Goal: Information Seeking & Learning: Learn about a topic

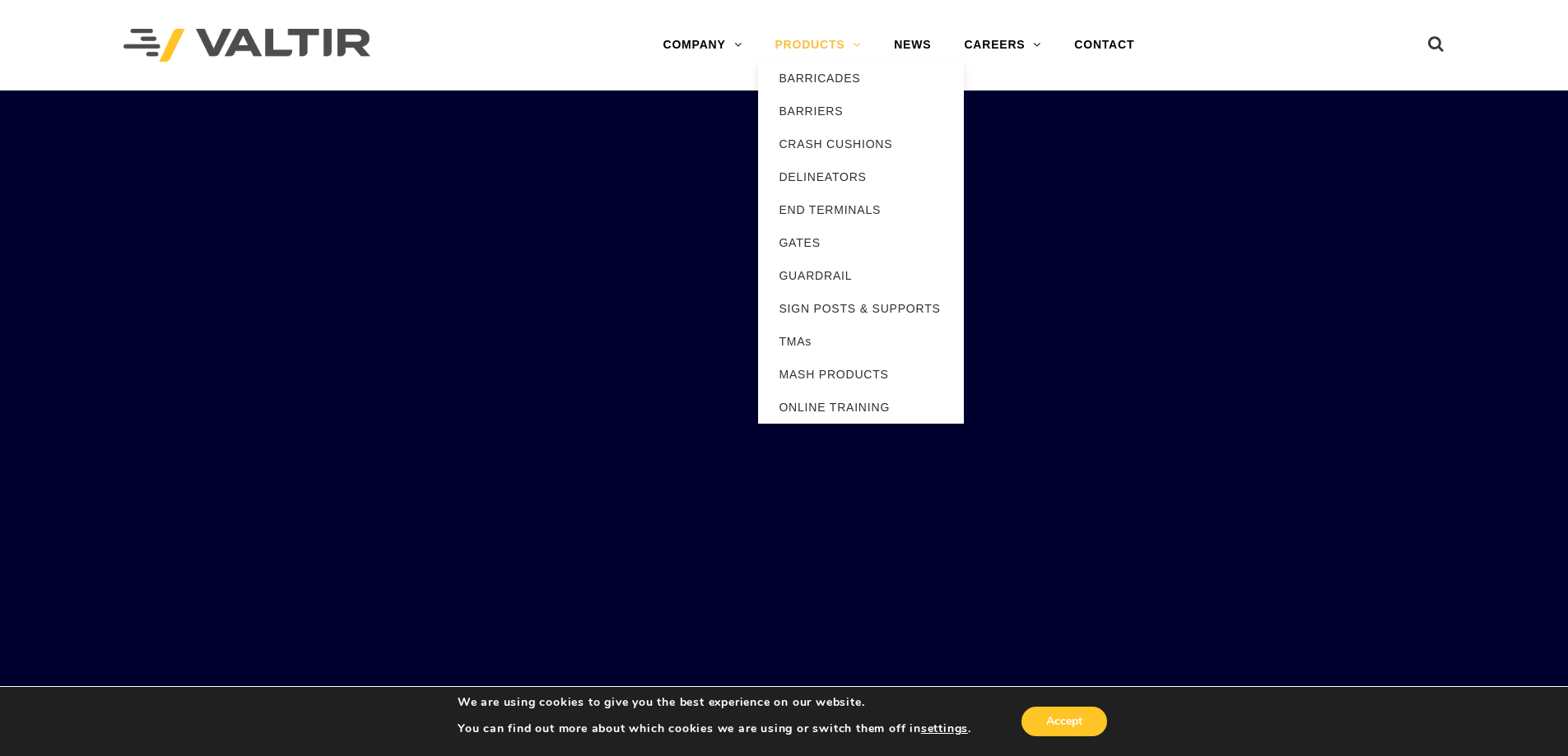
click at [847, 35] on link "PRODUCTS" at bounding box center [818, 45] width 119 height 33
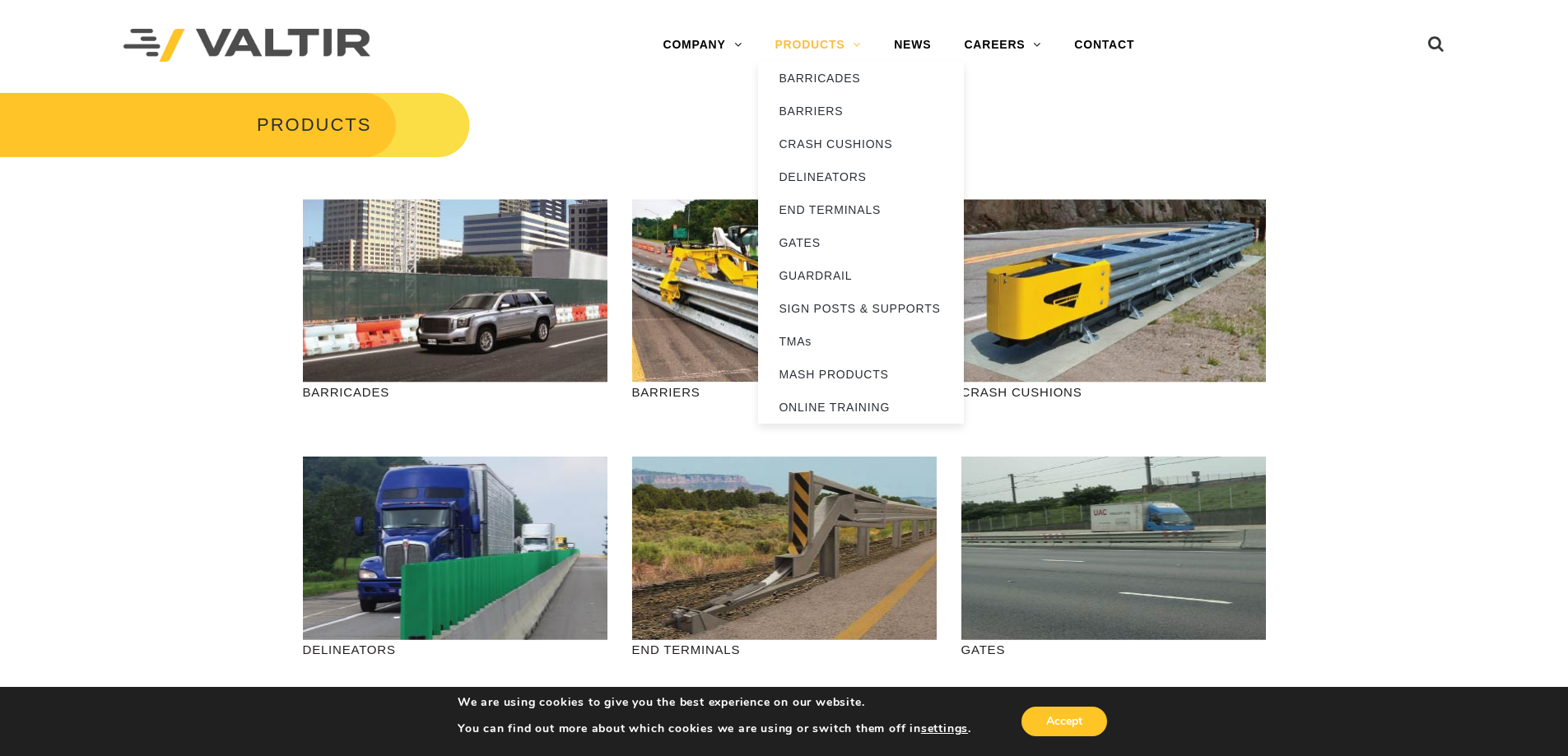
click at [824, 50] on link "PRODUCTS" at bounding box center [818, 45] width 119 height 33
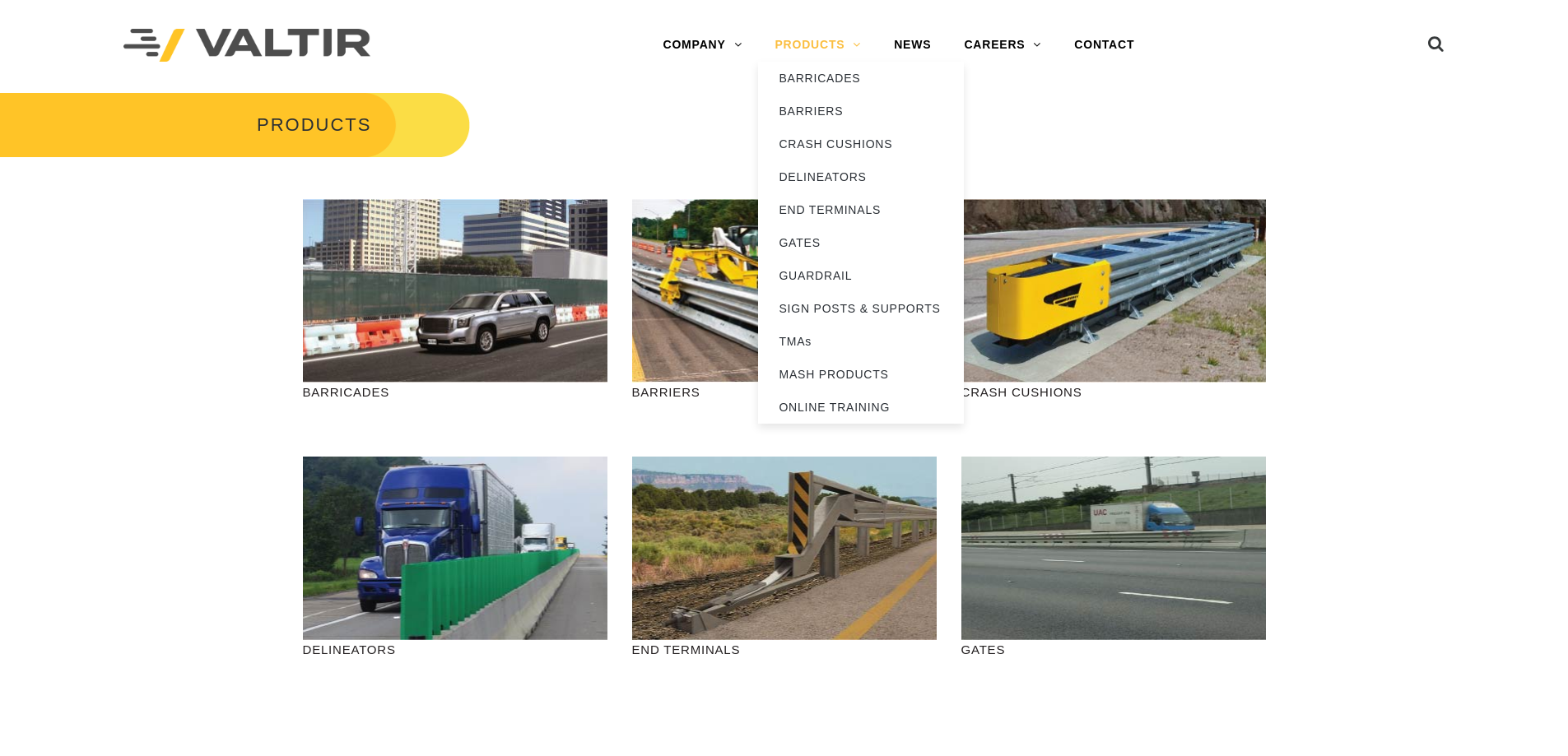
click at [832, 42] on link "PRODUCTS" at bounding box center [818, 45] width 119 height 33
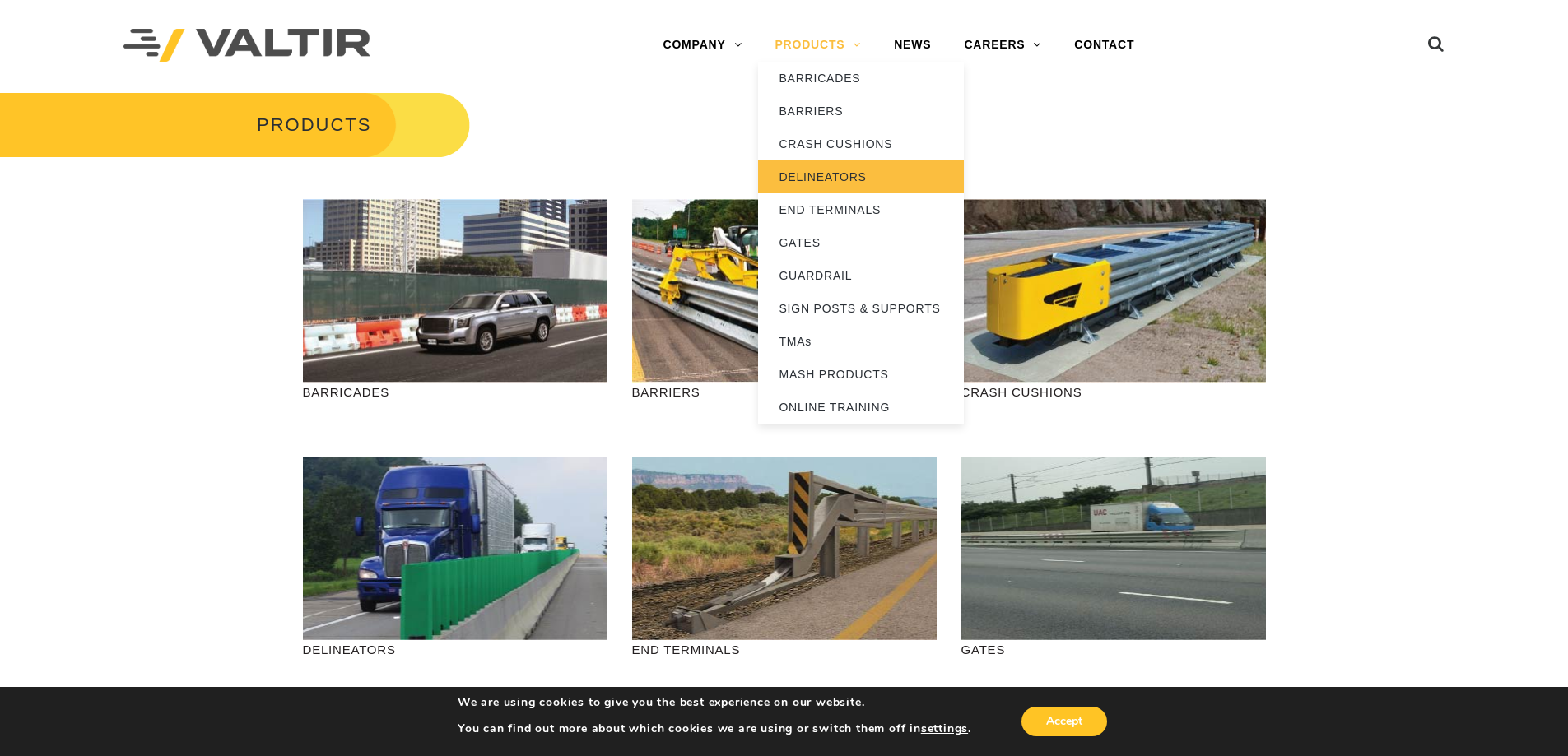
click at [842, 174] on link "DELINEATORS" at bounding box center [861, 177] width 206 height 33
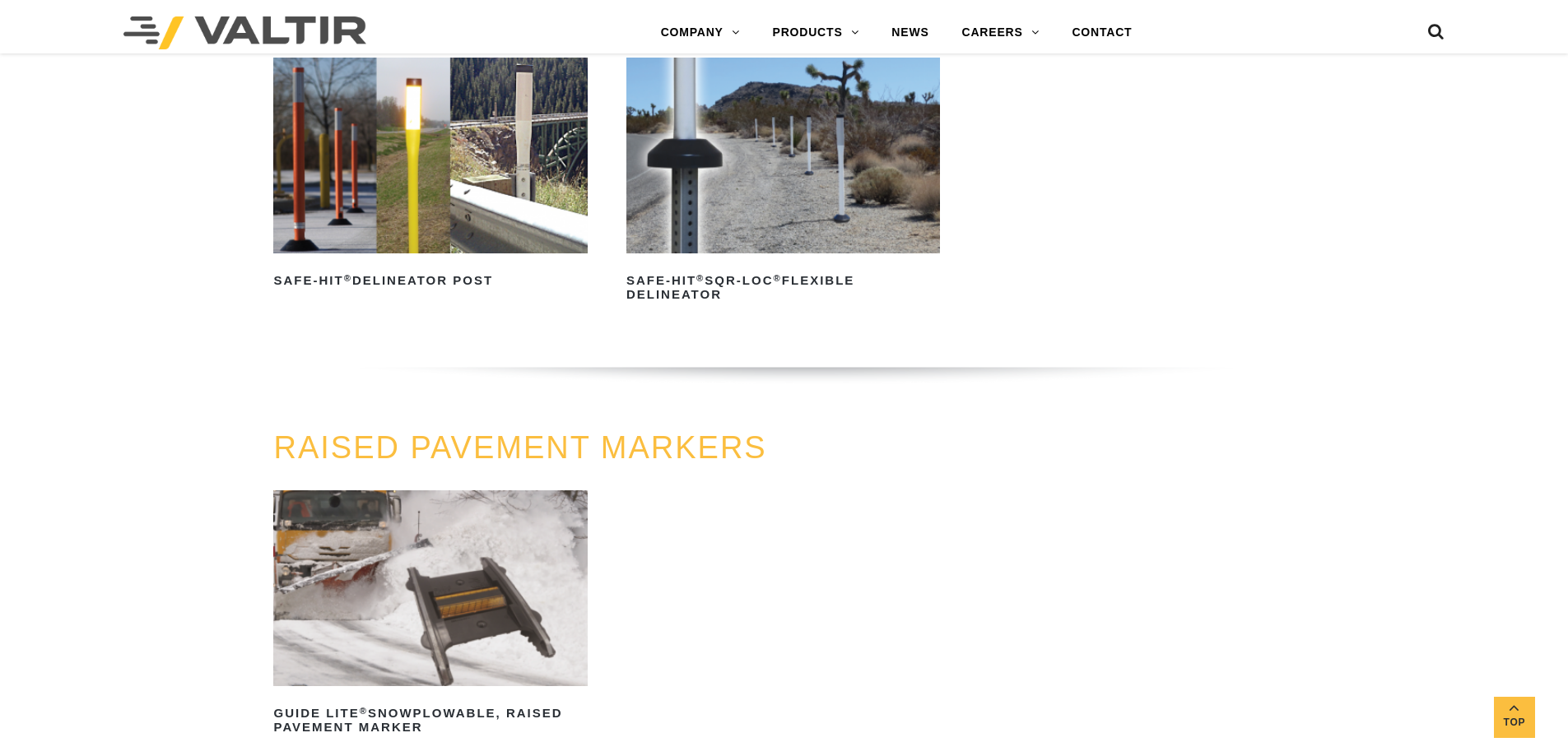
scroll to position [658, 0]
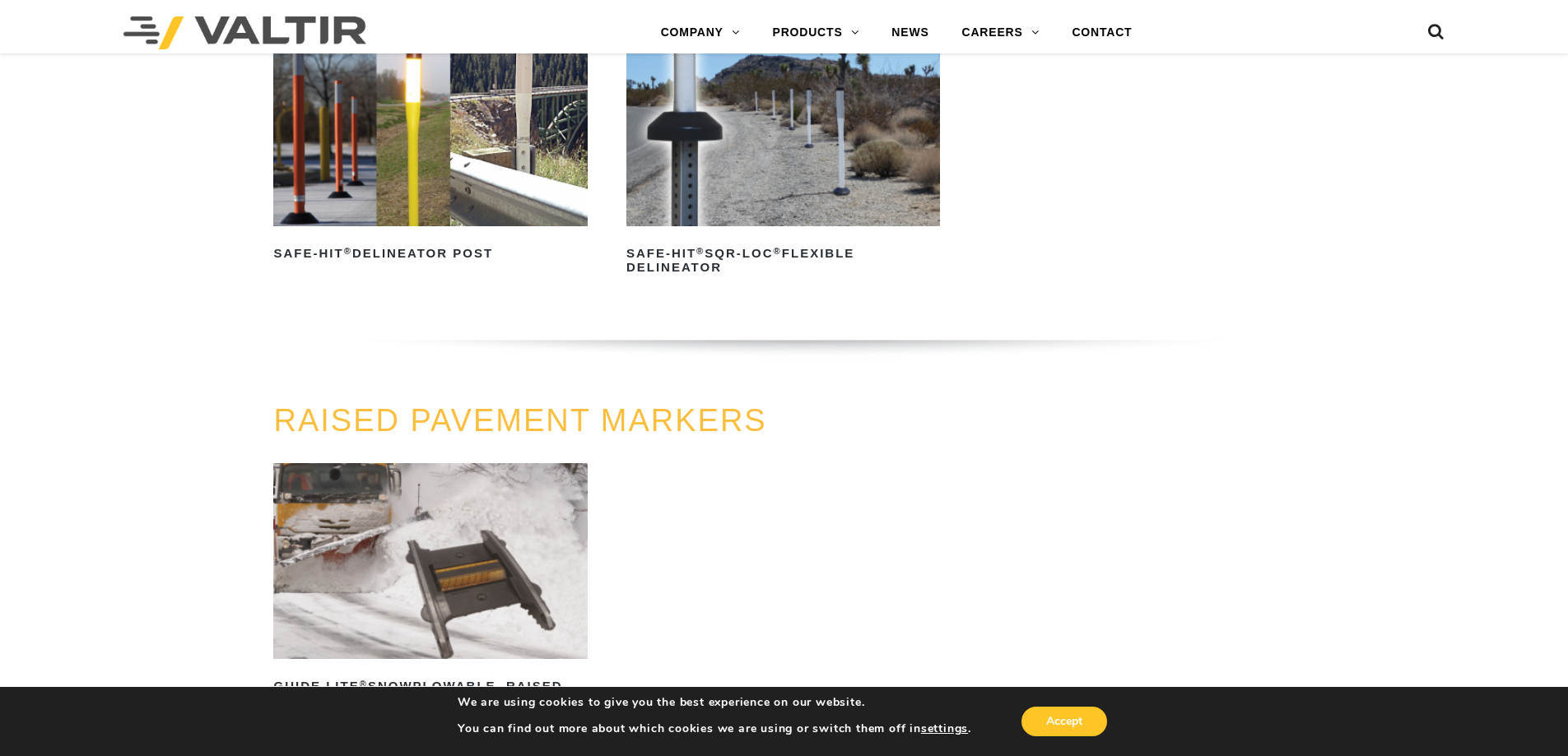
click at [481, 223] on img at bounding box center [430, 128] width 313 height 195
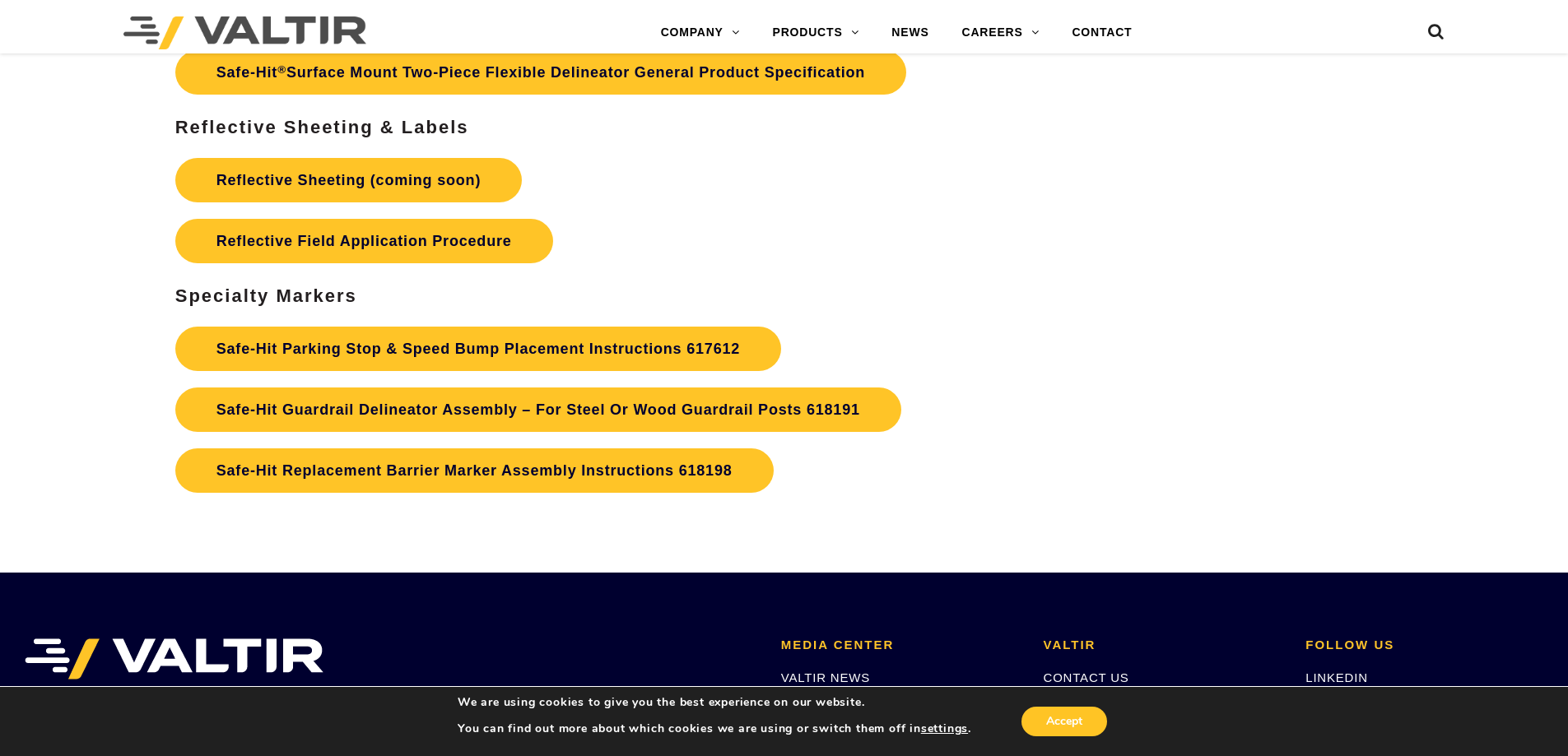
scroll to position [5114, 0]
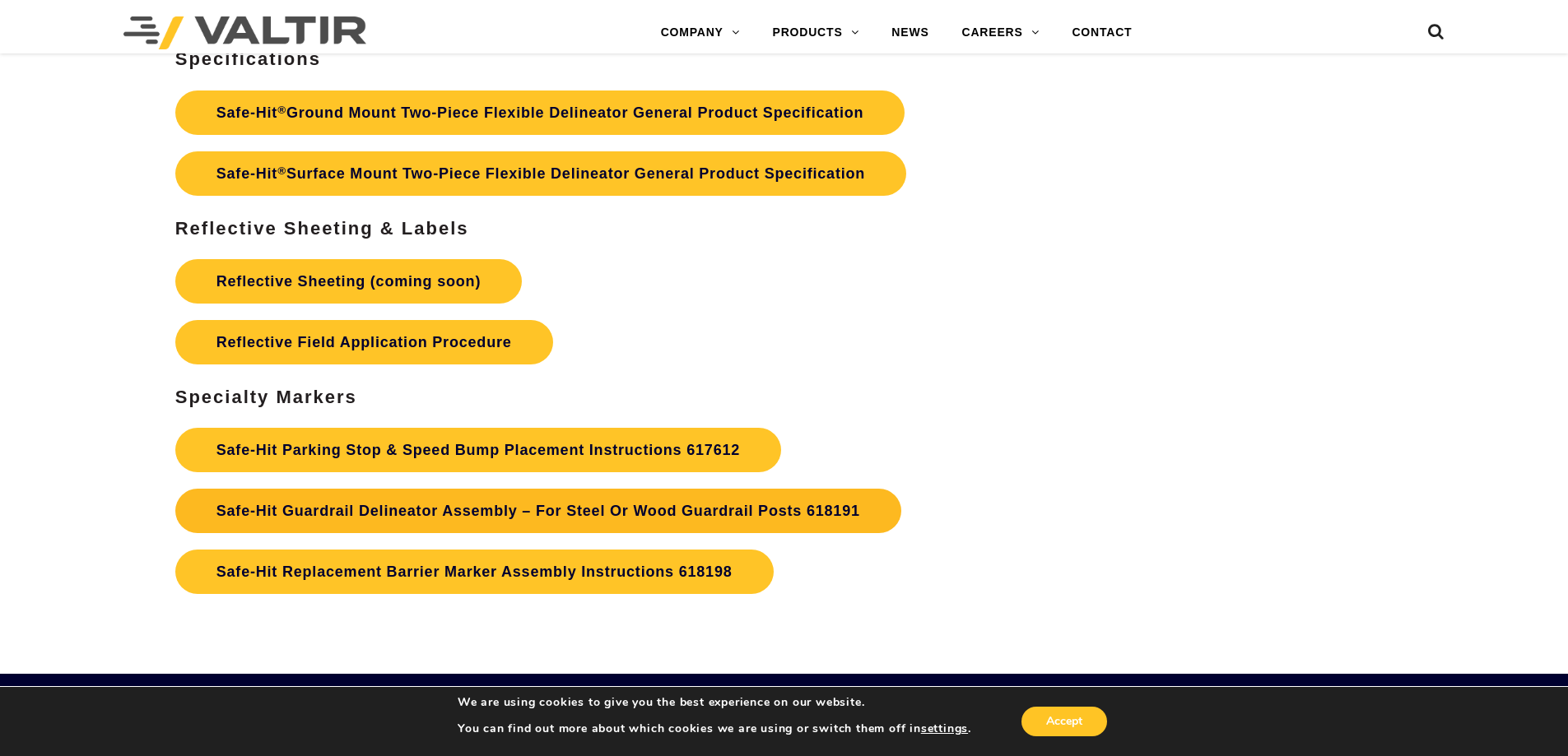
click at [743, 517] on strong "Safe-Hit Guardrail Delineator Assembly – For Steel Or Wood Guardrail Posts 6181…" at bounding box center [538, 510] width 644 height 16
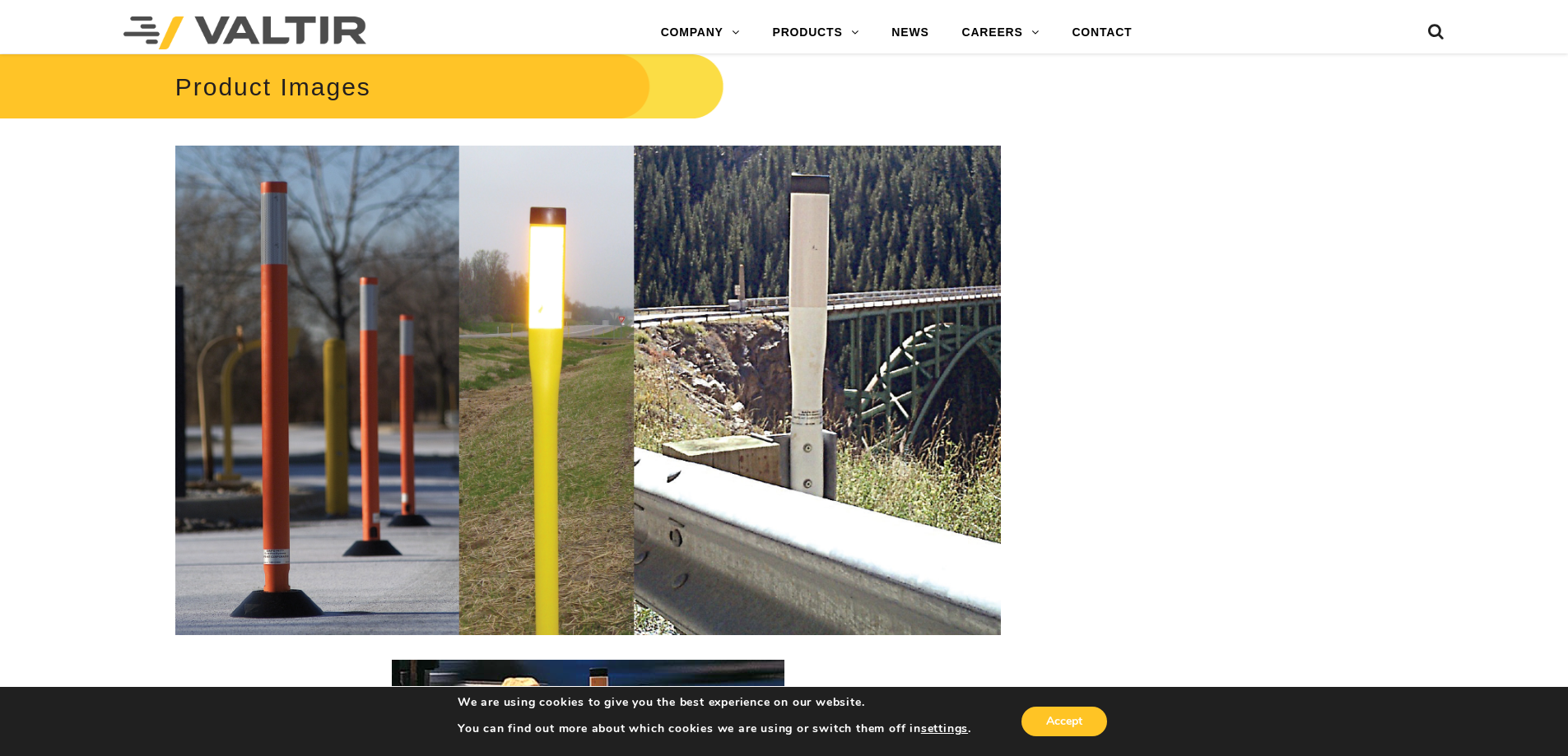
scroll to position [2316, 0]
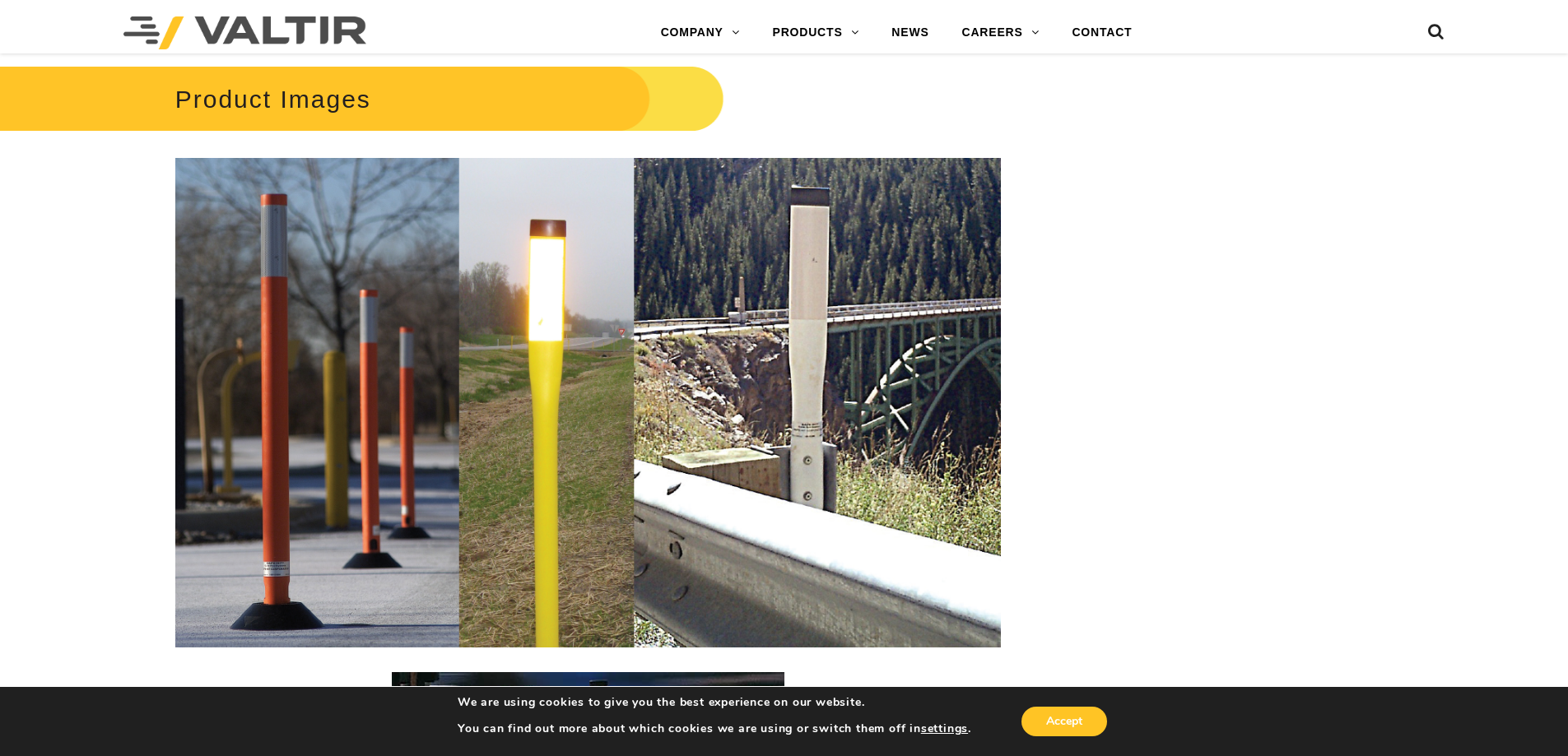
click at [804, 206] on img at bounding box center [588, 403] width 826 height 490
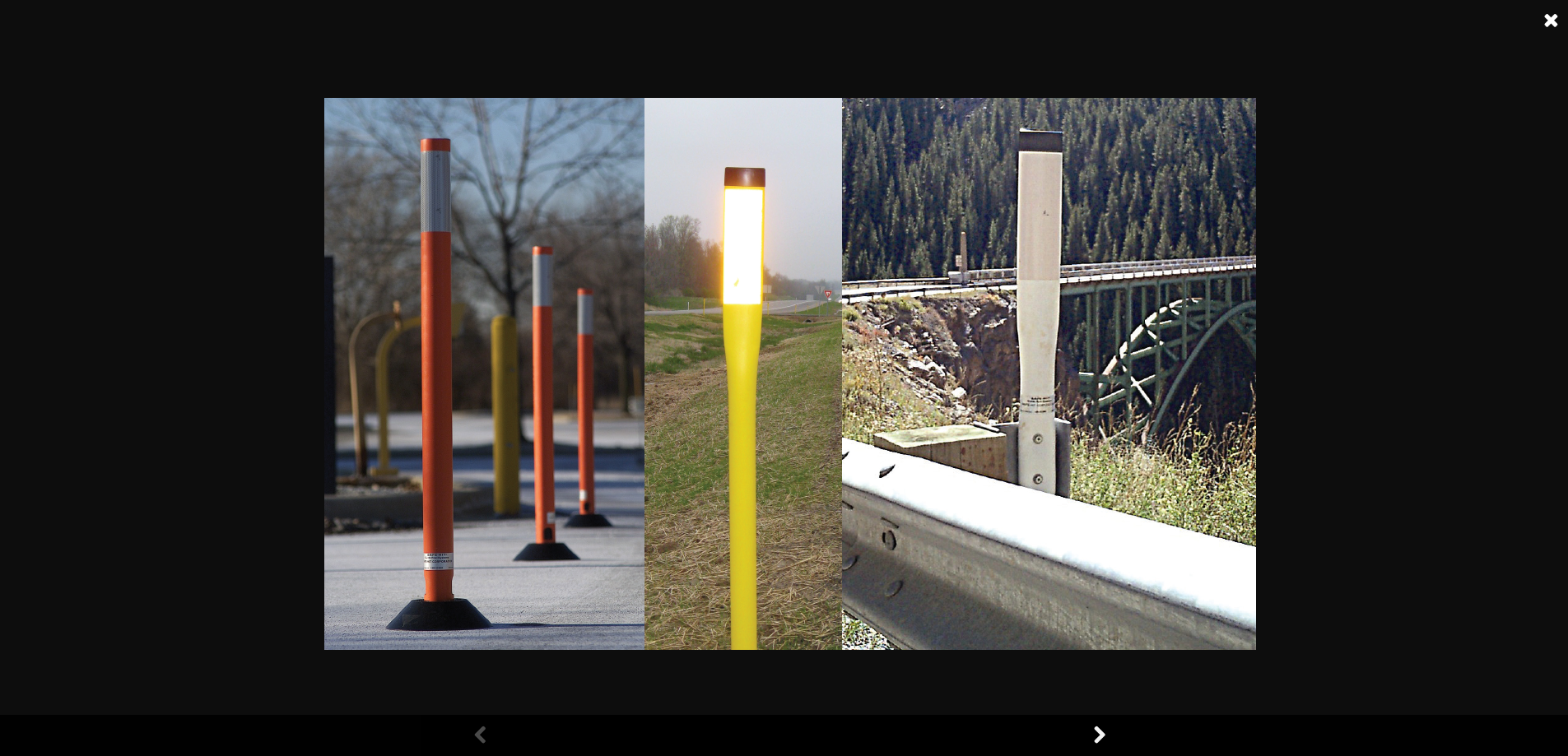
click at [1548, 11] on link at bounding box center [1552, 21] width 42 height 42
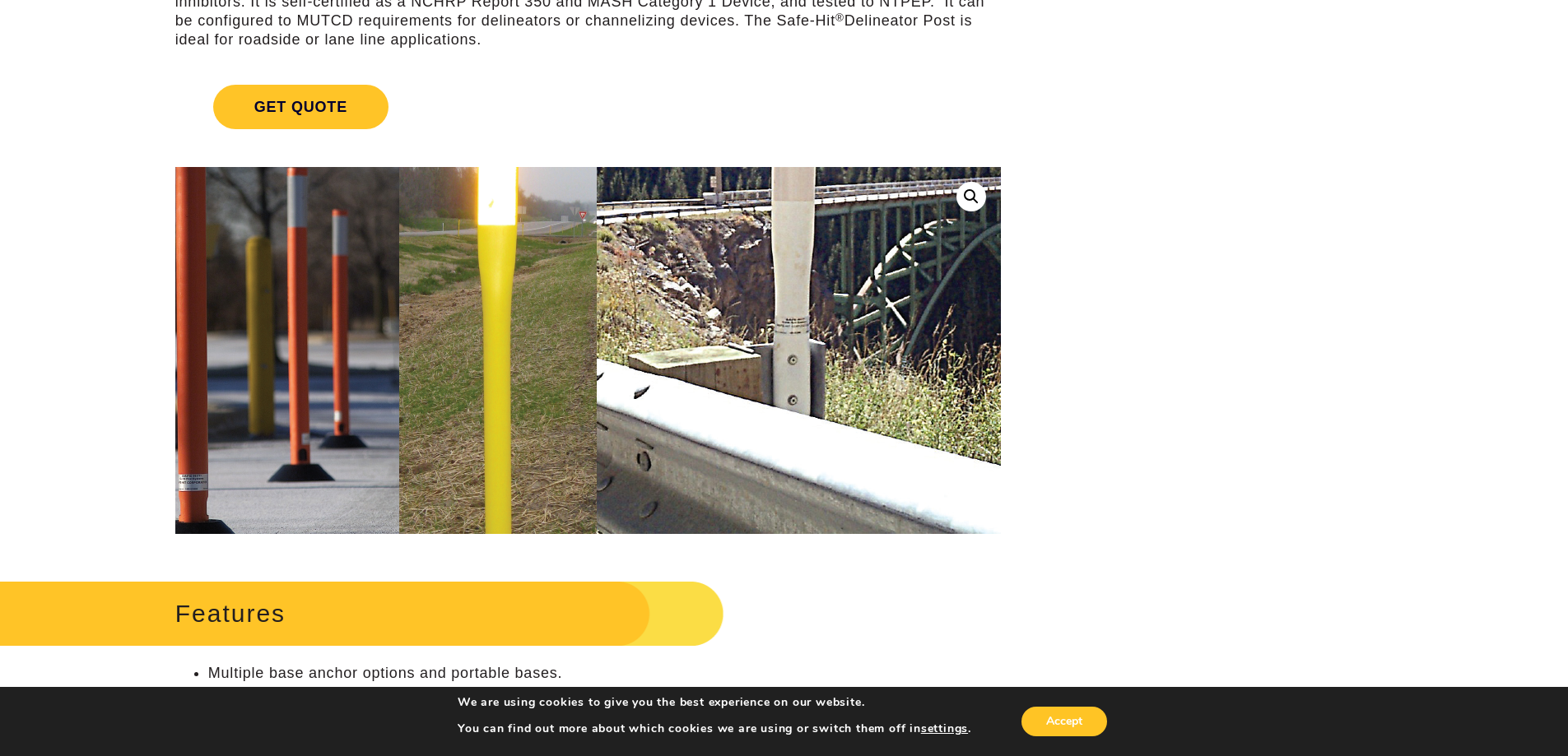
scroll to position [259, 0]
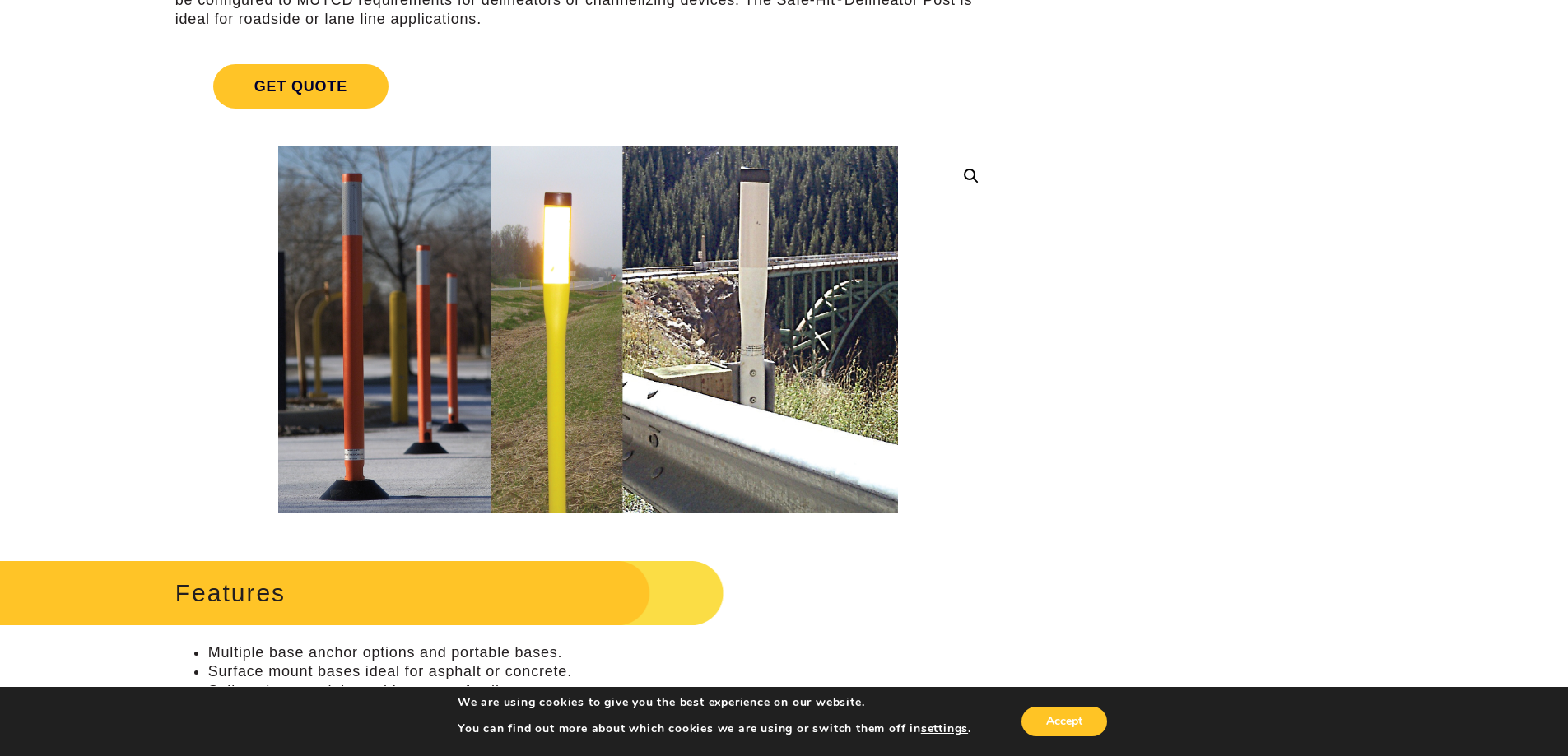
click at [972, 175] on link at bounding box center [971, 176] width 29 height 29
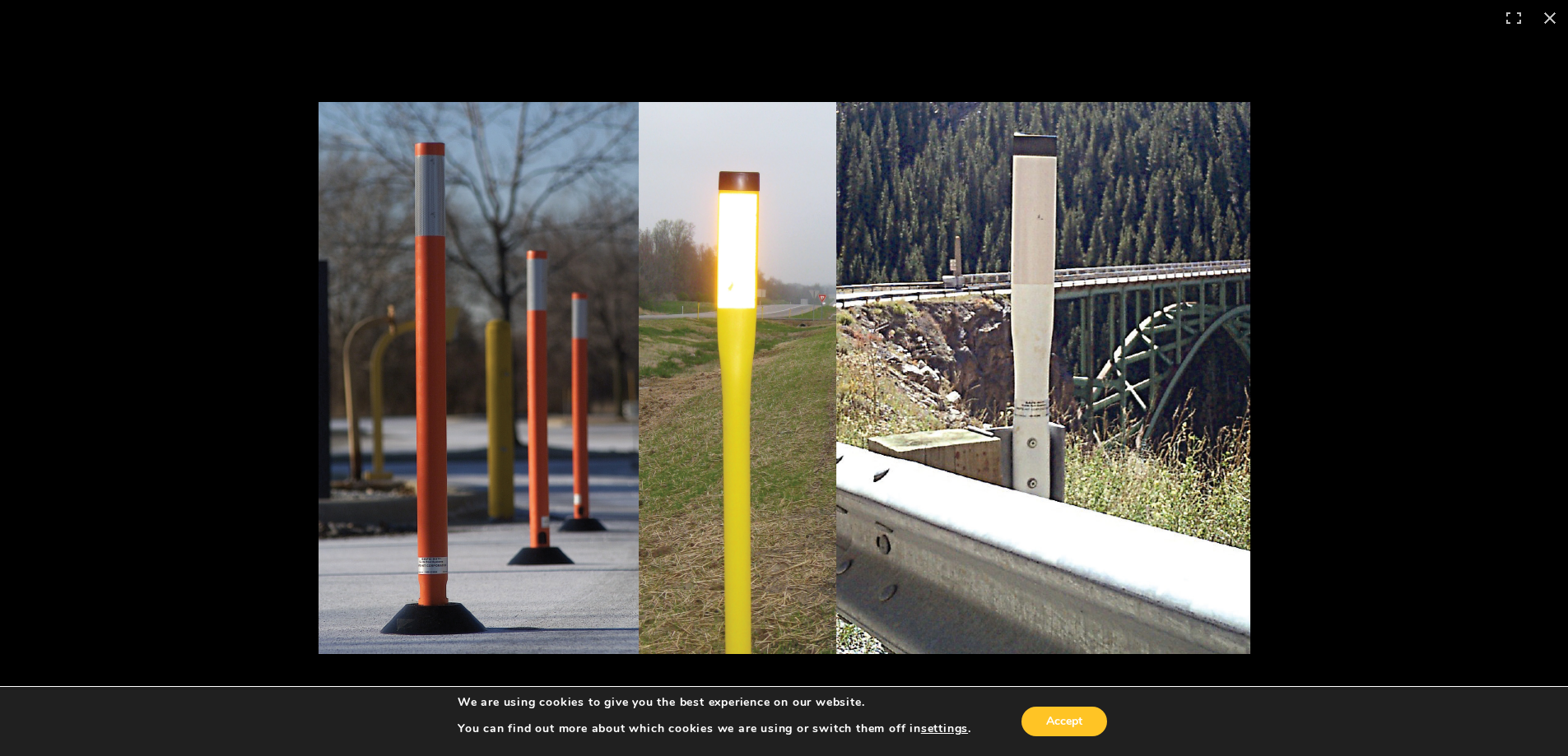
click at [1098, 253] on img at bounding box center [784, 378] width 932 height 552
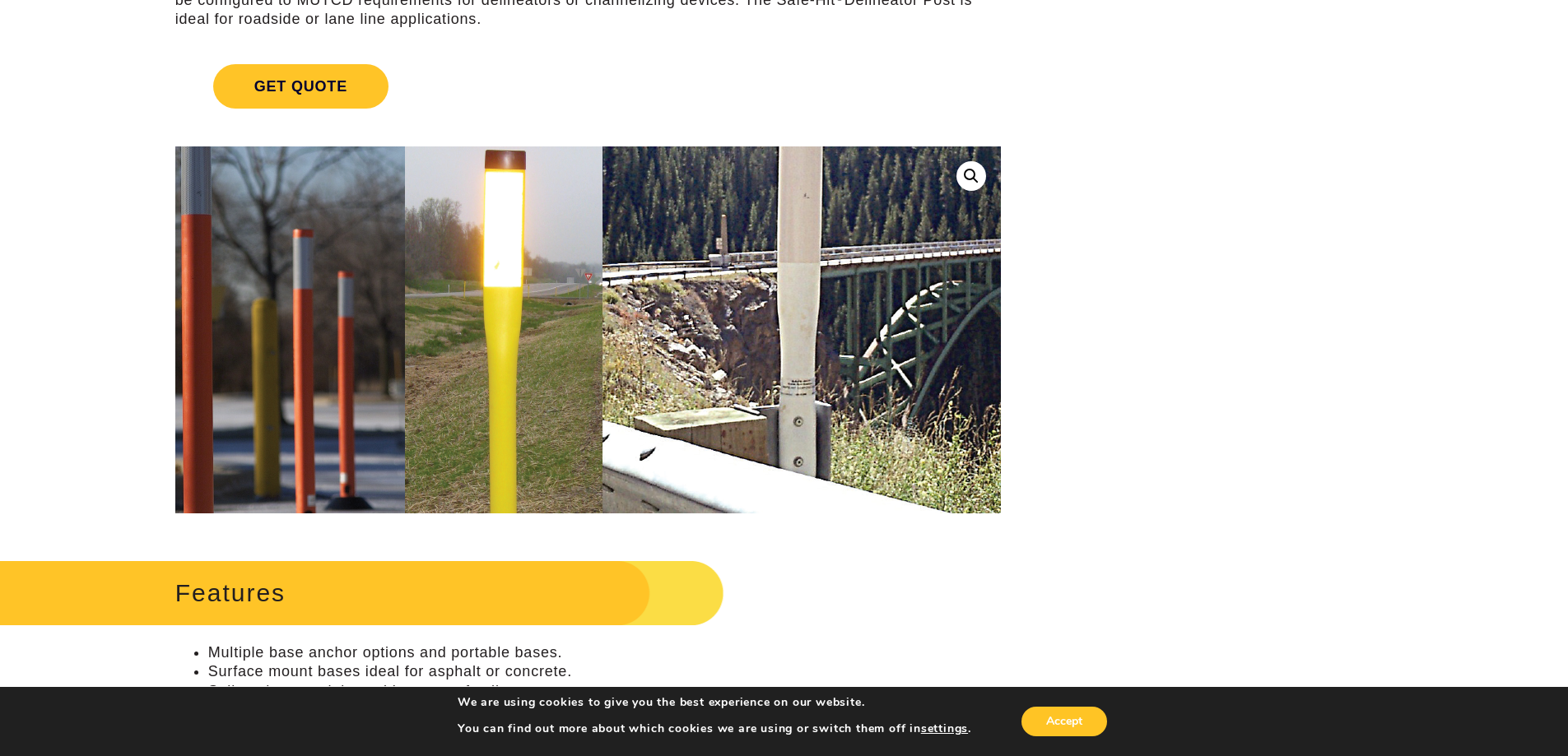
click at [881, 276] on img at bounding box center [550, 356] width 932 height 552
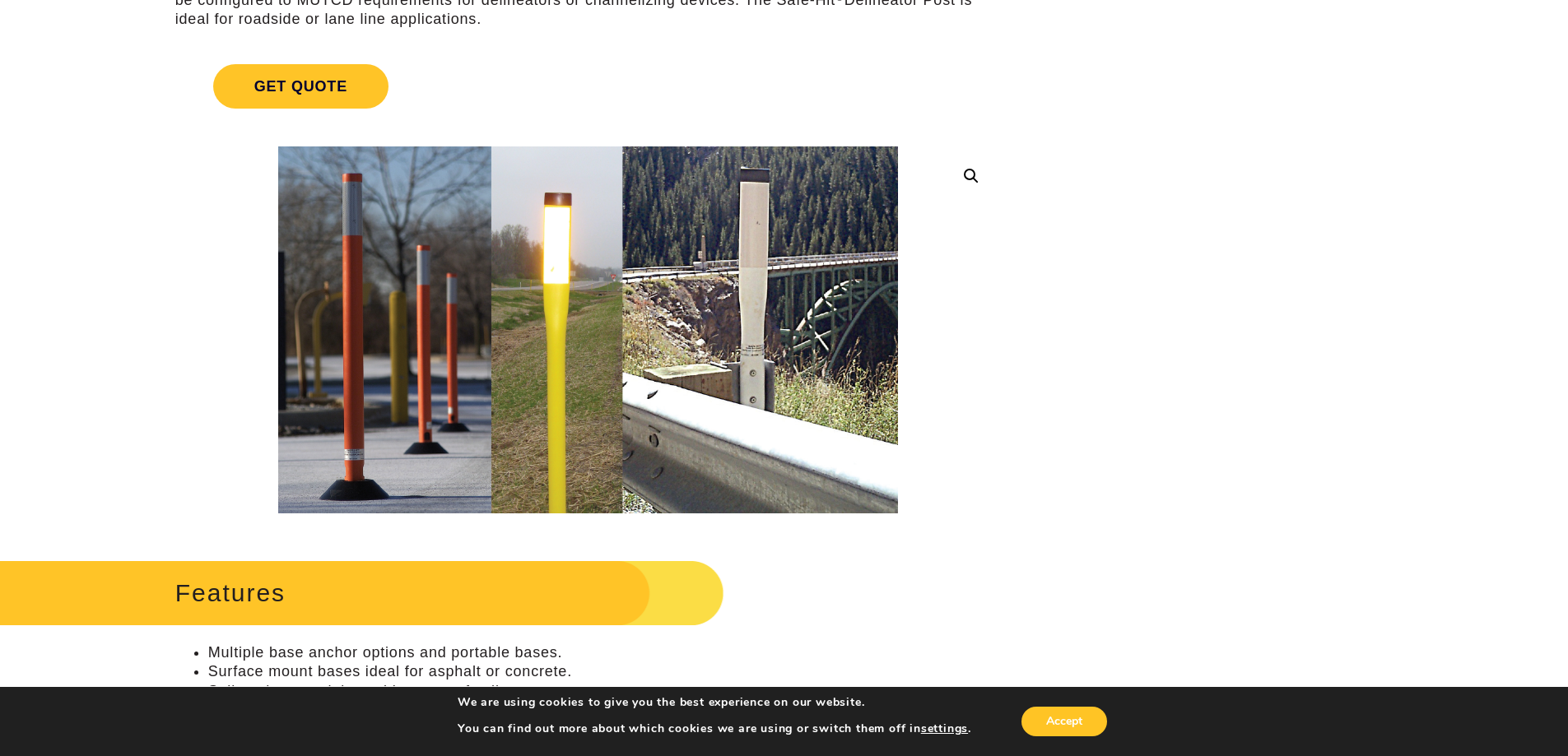
click at [973, 164] on link at bounding box center [971, 176] width 29 height 29
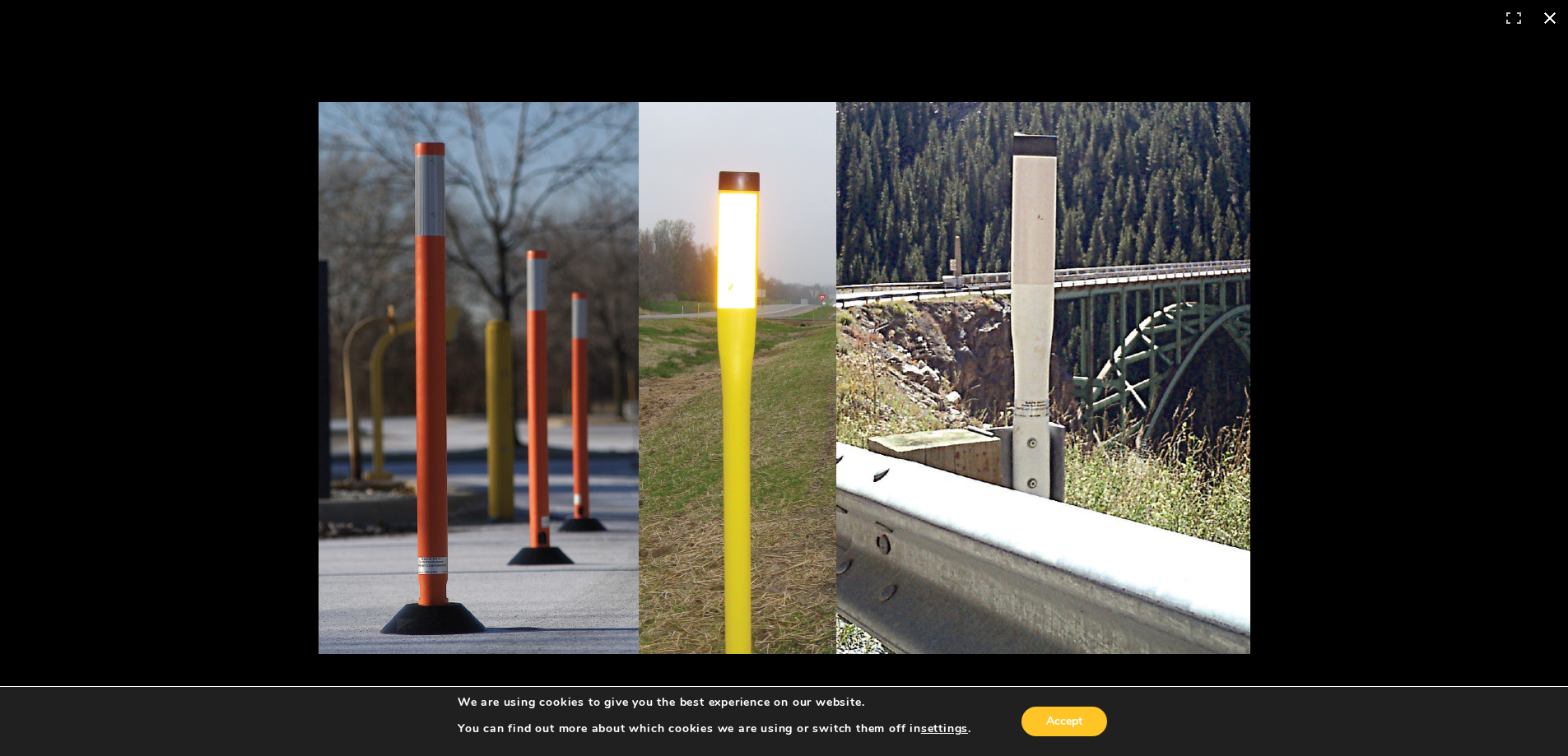
click at [1548, 22] on button "Close (Esc)" at bounding box center [1550, 18] width 36 height 36
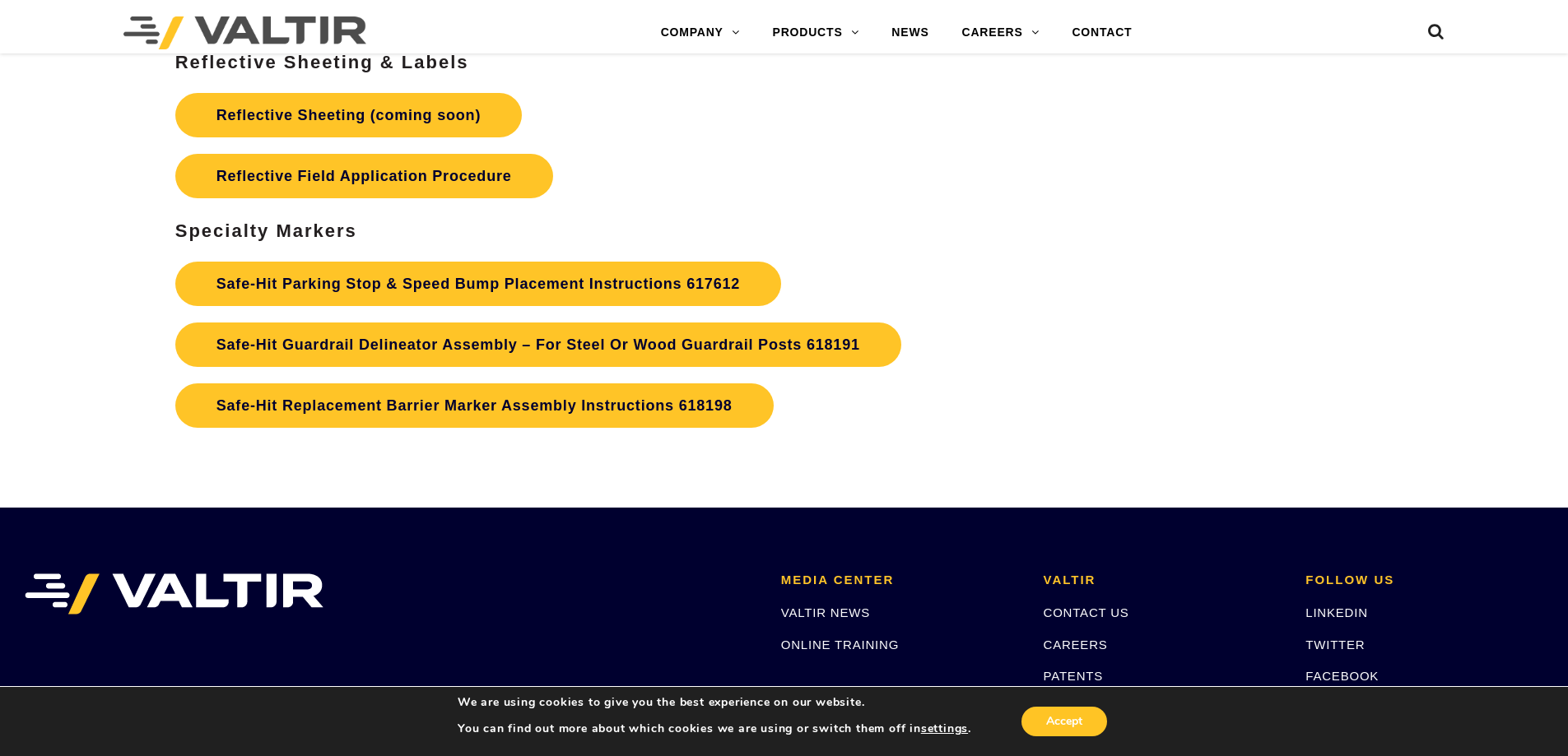
scroll to position [5278, 0]
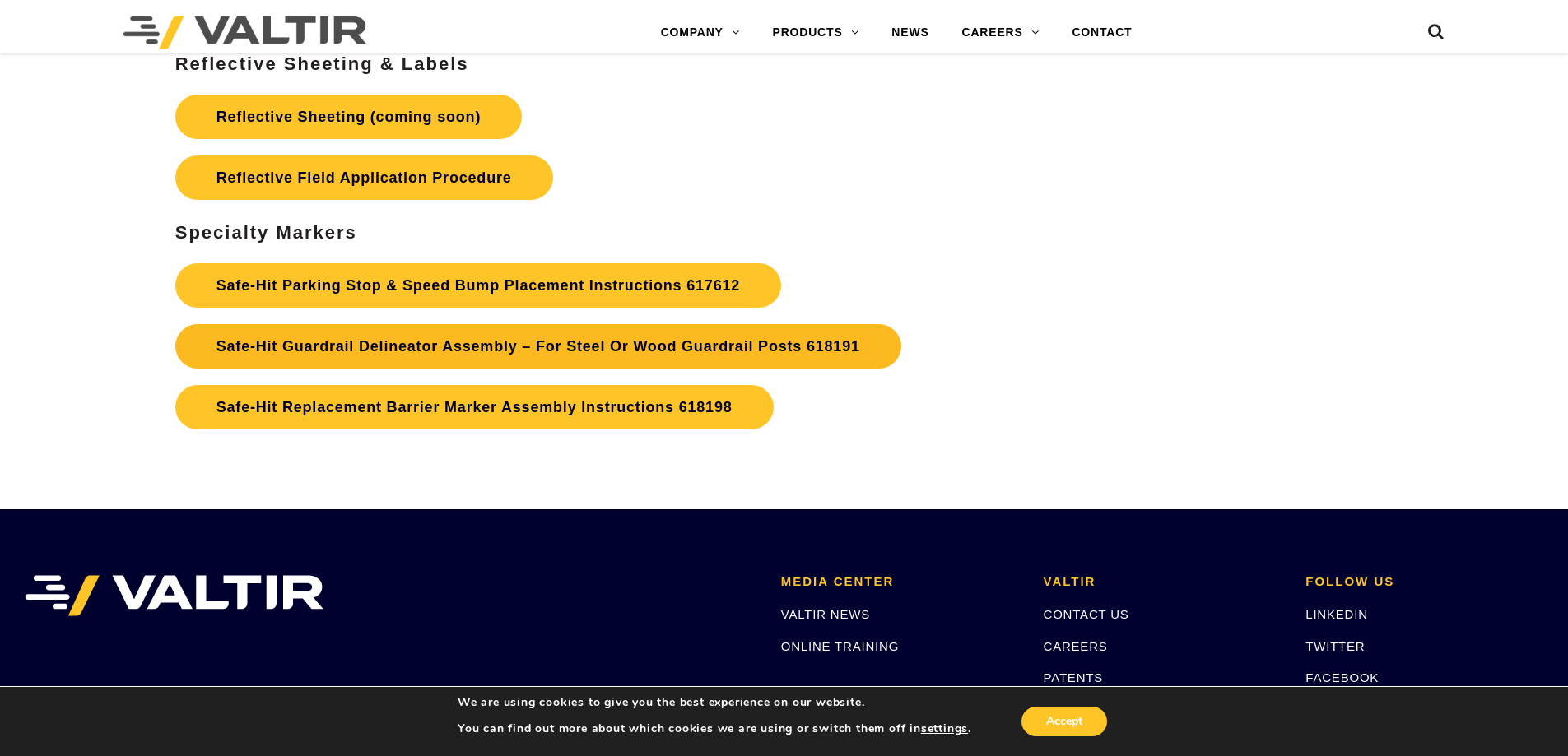
click at [533, 338] on strong "Safe-Hit Guardrail Delineator Assembly – For Steel Or Wood Guardrail Posts 6181…" at bounding box center [538, 346] width 644 height 16
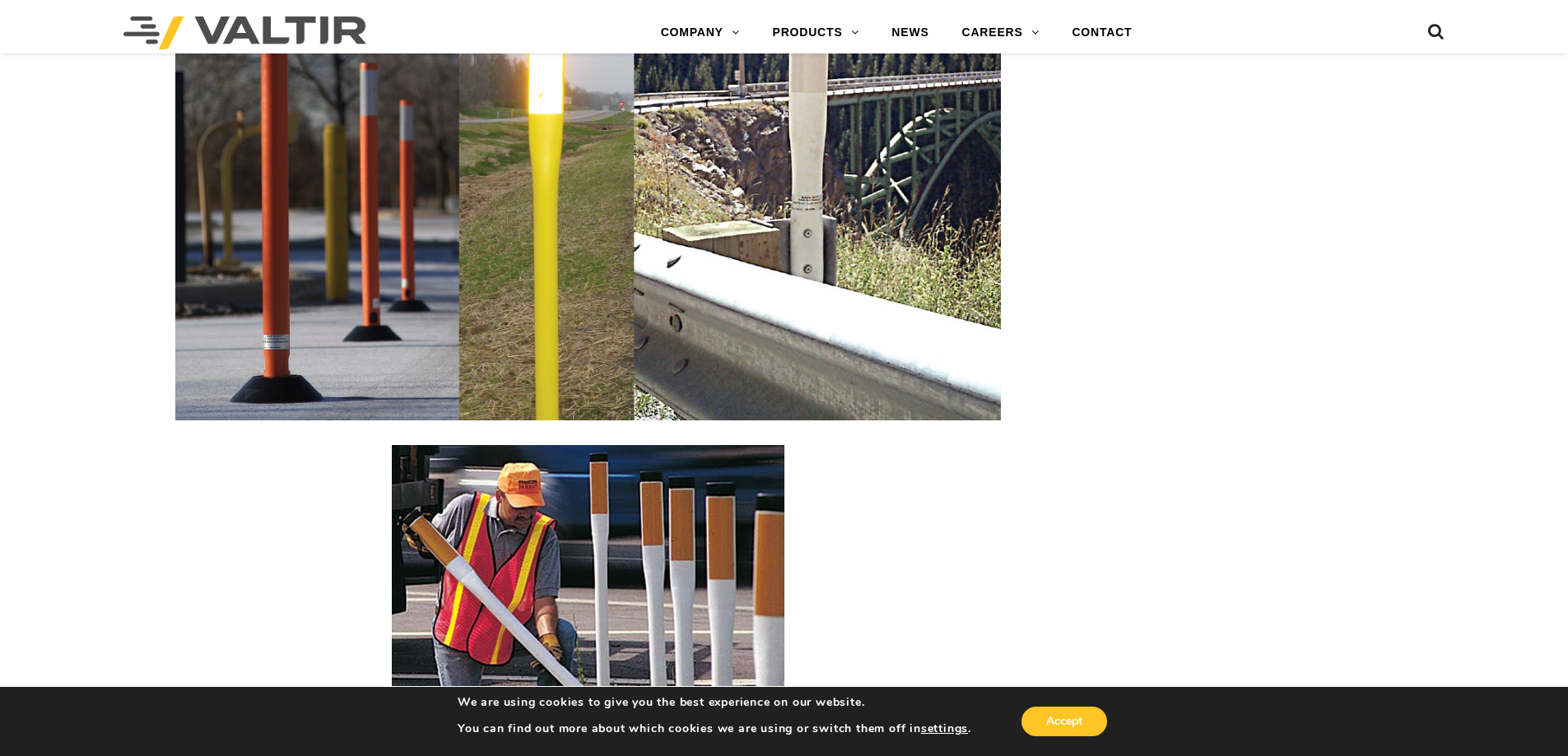
scroll to position [2398, 0]
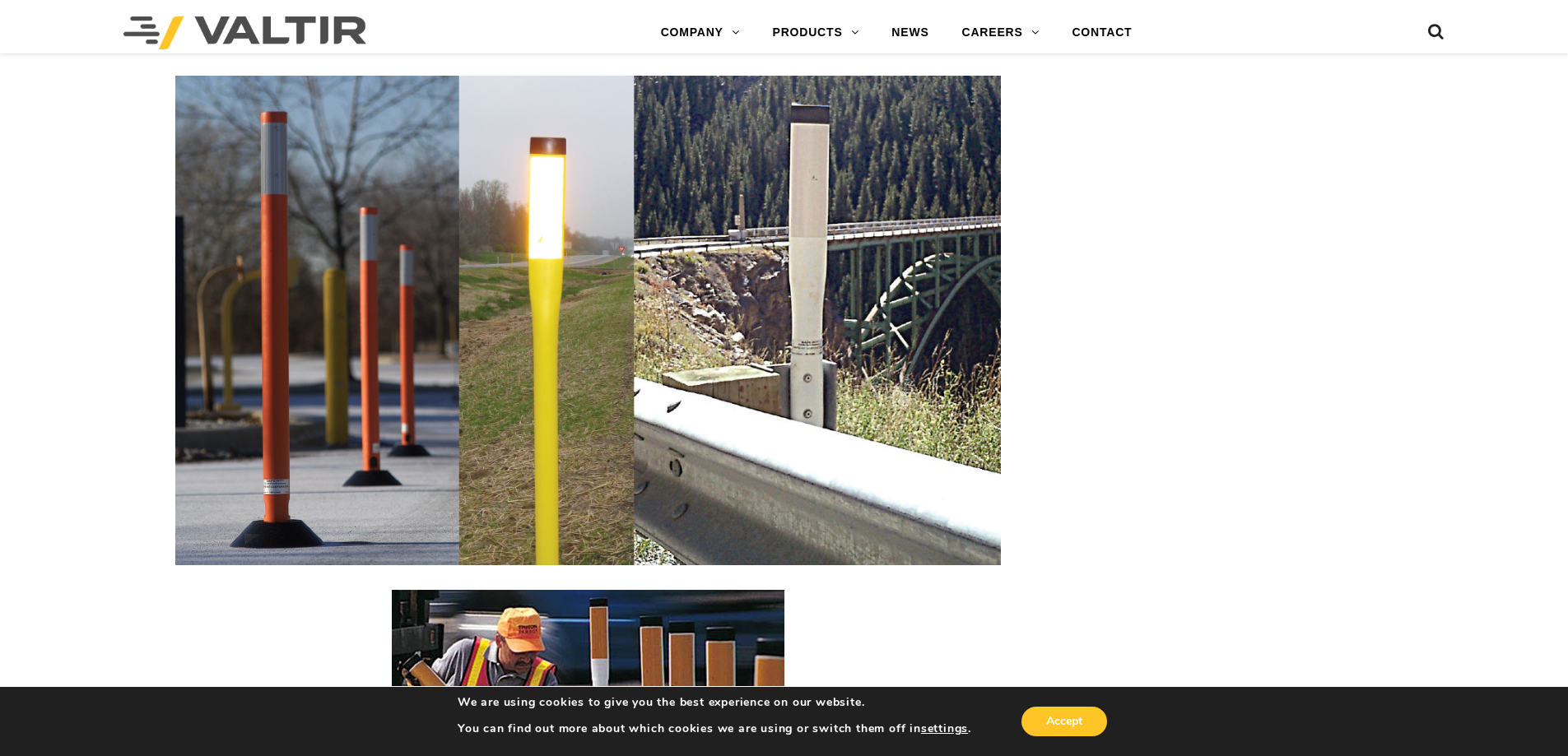
click at [708, 281] on img at bounding box center [588, 321] width 826 height 490
